Goal: Register for event/course

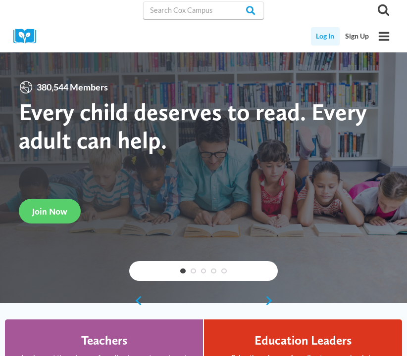
click at [330, 37] on link "Log In" at bounding box center [325, 36] width 29 height 18
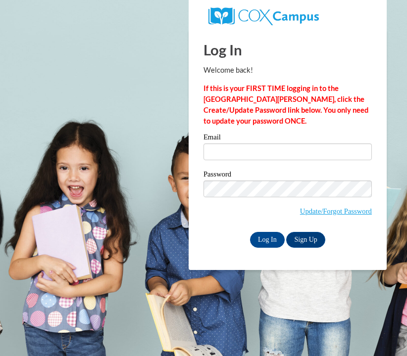
type input "kteran2@daltonstate.edu"
click at [272, 240] on input "Log In" at bounding box center [267, 240] width 35 height 16
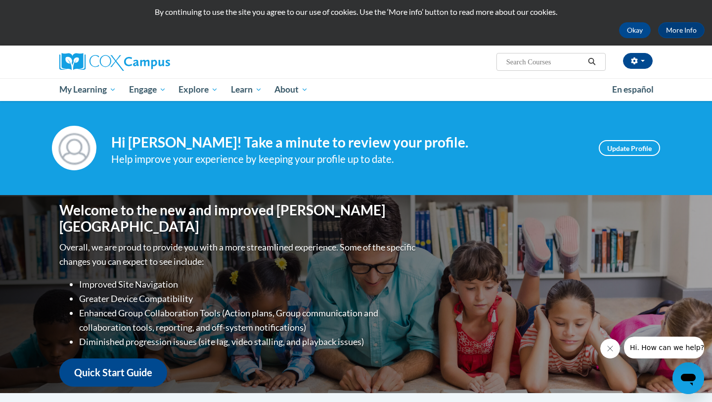
scroll to position [18, 0]
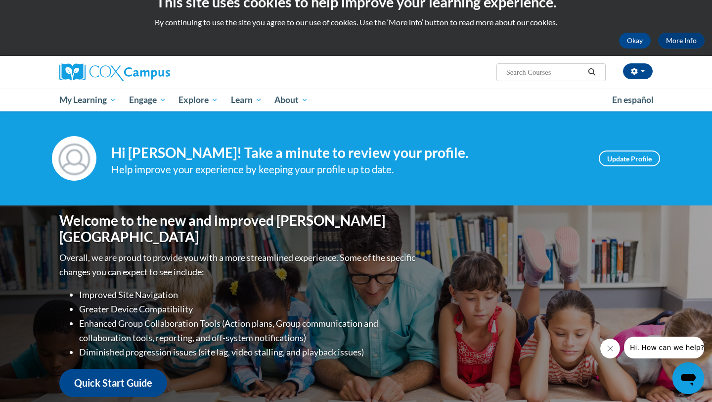
click at [406, 73] on input "Search..." at bounding box center [545, 72] width 79 height 12
type input "Fluency"
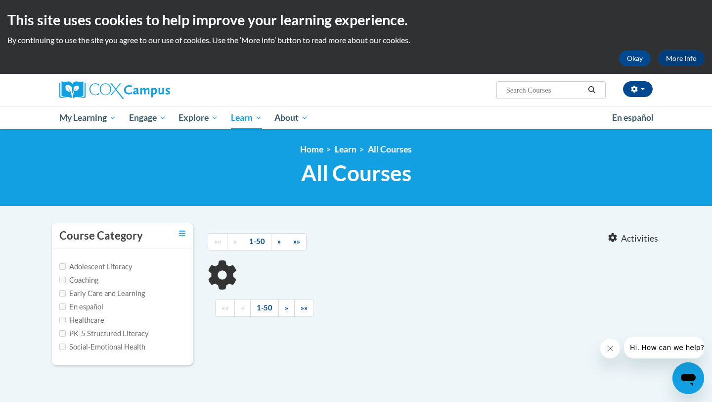
type input "Fluency"
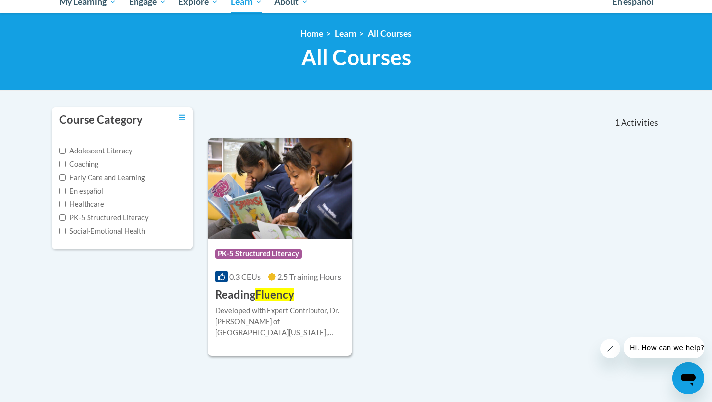
scroll to position [131, 0]
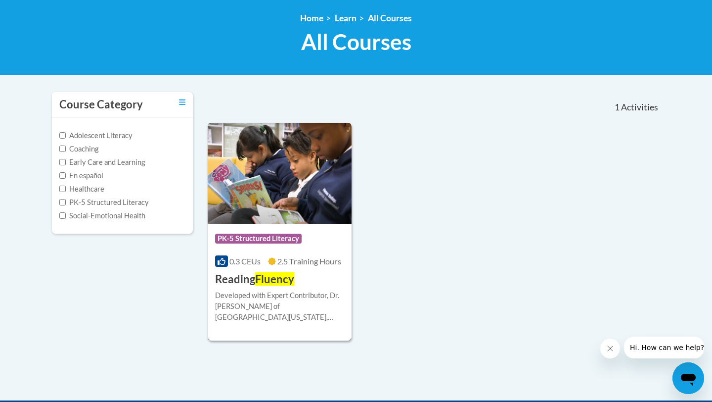
click at [303, 283] on div "Course Category: PK-5 Structured Literacy 0.3 CEUs 2.5 Training Hours COURSE Re…" at bounding box center [280, 255] width 144 height 63
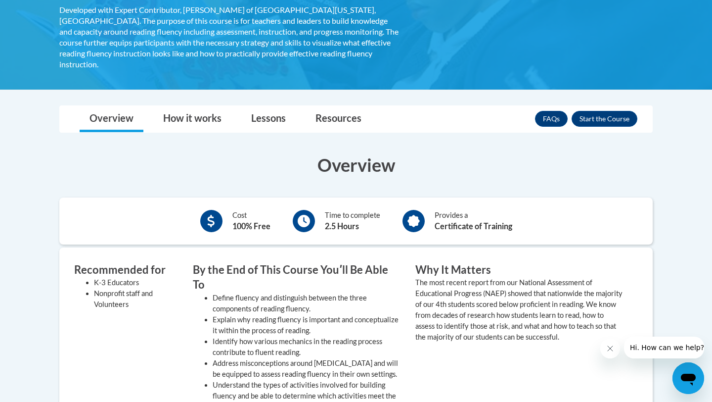
scroll to position [201, 0]
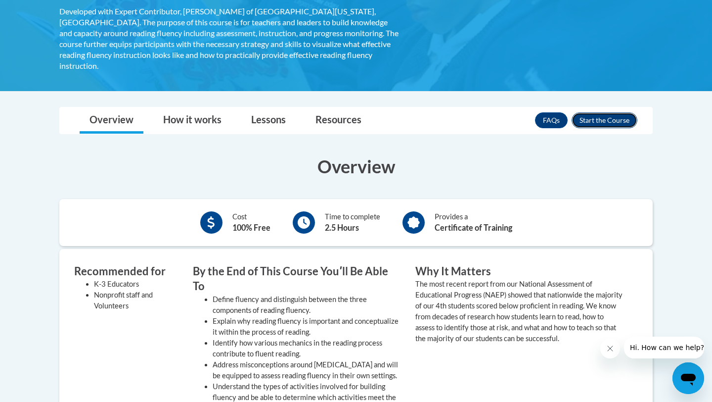
click at [600, 113] on button "Enroll" at bounding box center [605, 120] width 66 height 16
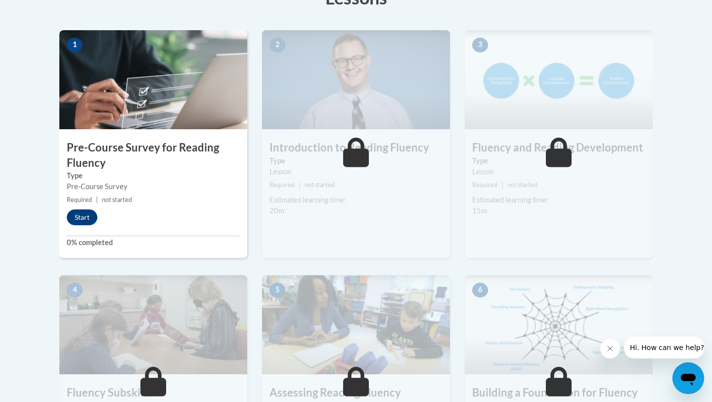
scroll to position [320, 0]
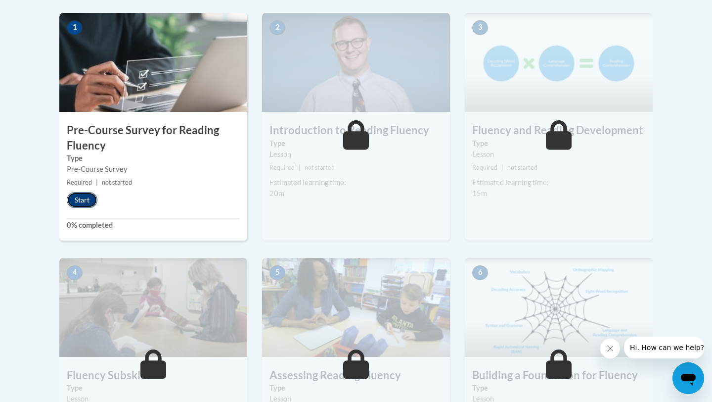
click at [89, 200] on button "Start" at bounding box center [82, 200] width 31 height 16
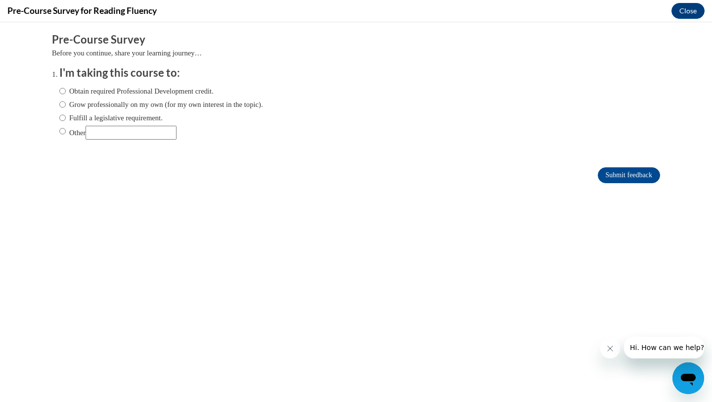
scroll to position [0, 0]
click at [81, 104] on label "Grow professionally on my own (for my own interest in the topic)." at bounding box center [161, 104] width 204 height 11
click at [66, 104] on input "Grow professionally on my own (for my own interest in the topic)." at bounding box center [62, 104] width 6 height 11
radio input "true"
click at [90, 89] on label "Obtain required Professional Development credit." at bounding box center [136, 91] width 154 height 11
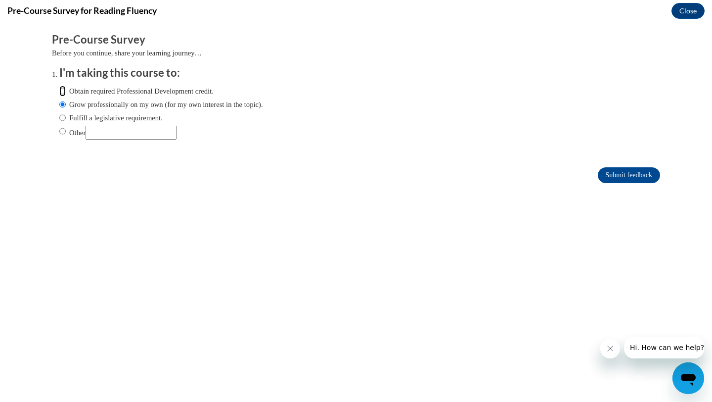
click at [66, 89] on input "Obtain required Professional Development credit." at bounding box center [62, 91] width 6 height 11
radio input "true"
click at [610, 177] on input "Submit feedback" at bounding box center [629, 175] width 62 height 16
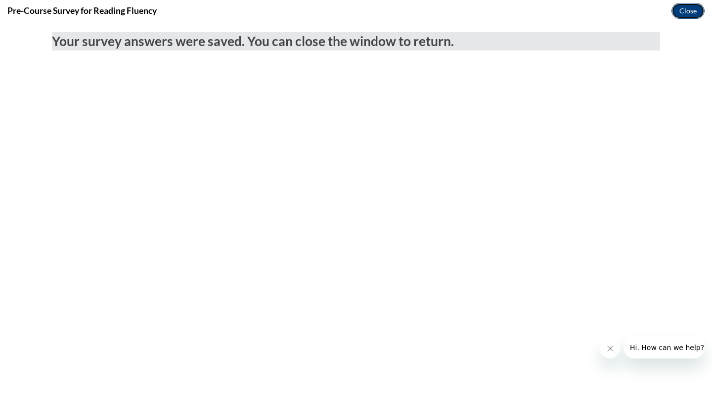
click at [683, 12] on button "Close" at bounding box center [688, 11] width 33 height 16
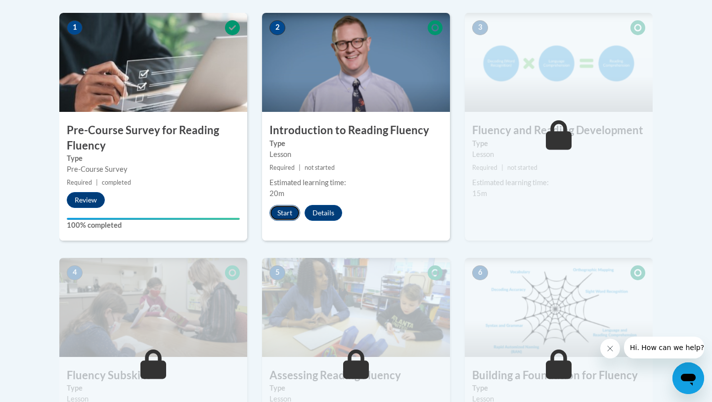
click at [288, 211] on button "Start" at bounding box center [285, 213] width 31 height 16
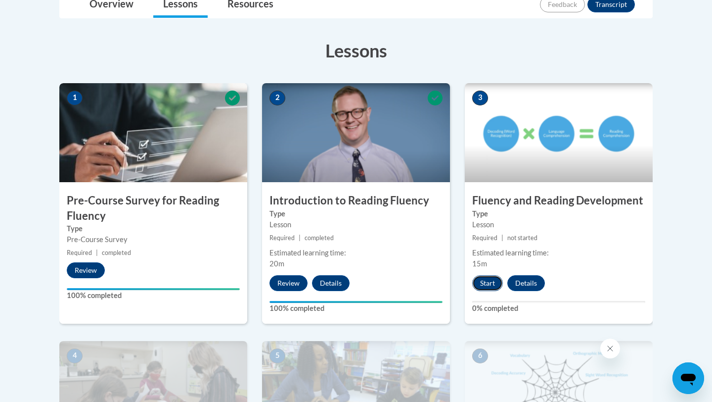
click at [492, 281] on button "Start" at bounding box center [487, 283] width 31 height 16
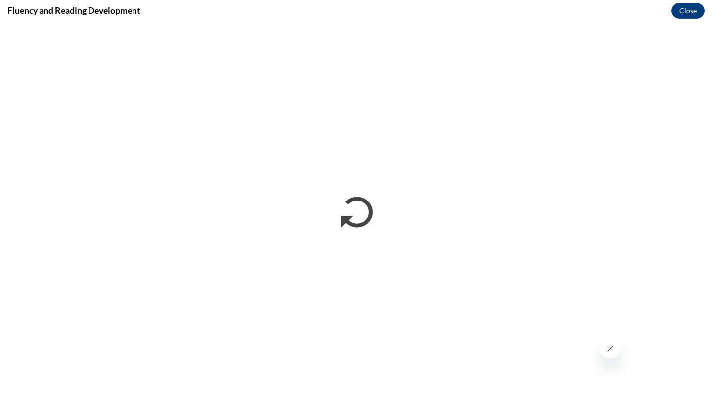
click at [604, 347] on button "Close message from company" at bounding box center [611, 348] width 20 height 20
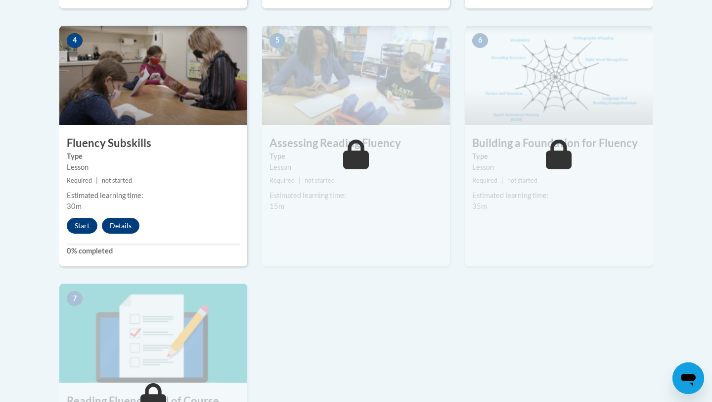
scroll to position [569, 0]
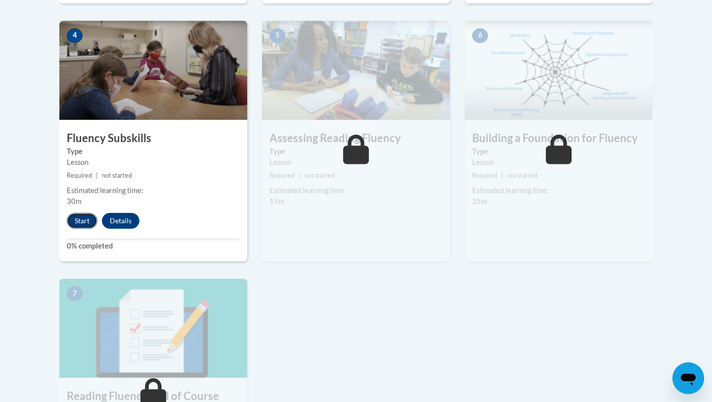
click at [85, 220] on button "Start" at bounding box center [82, 221] width 31 height 16
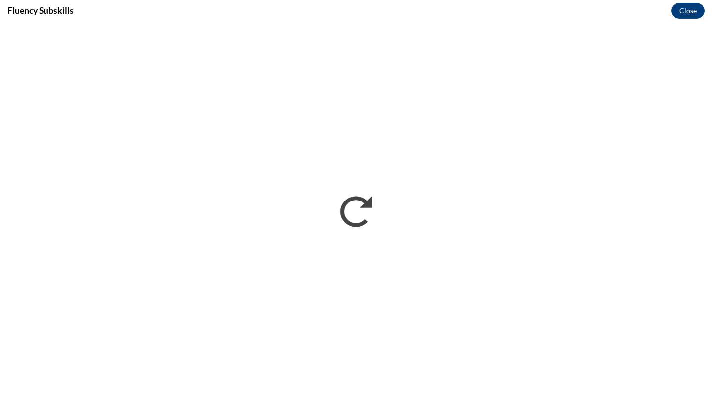
scroll to position [0, 0]
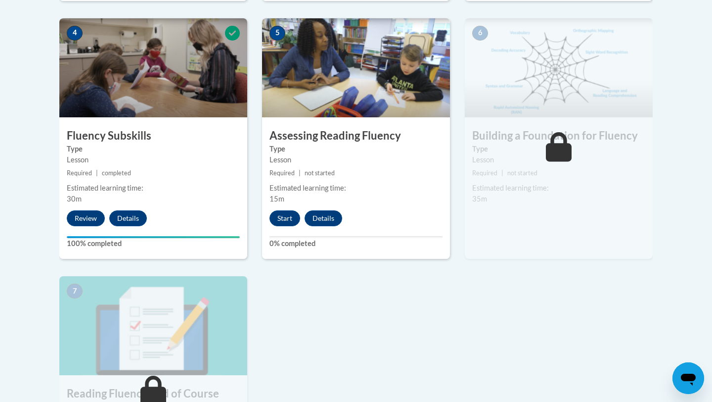
scroll to position [569, 0]
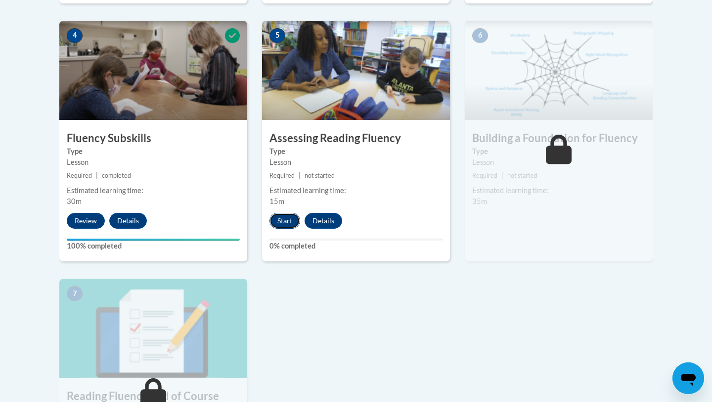
click at [287, 226] on button "Start" at bounding box center [285, 221] width 31 height 16
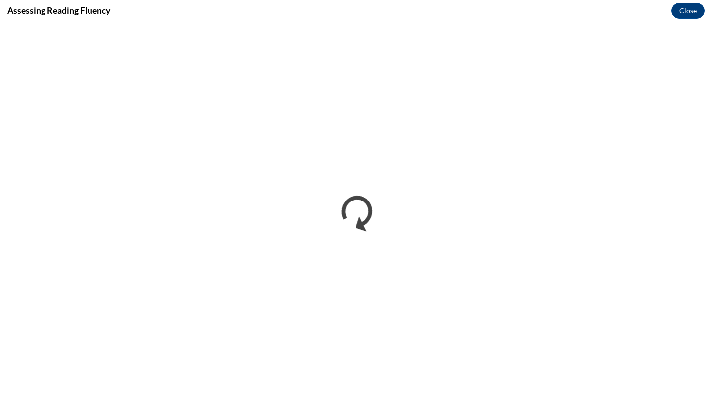
scroll to position [0, 0]
